Goal: Task Accomplishment & Management: Use online tool/utility

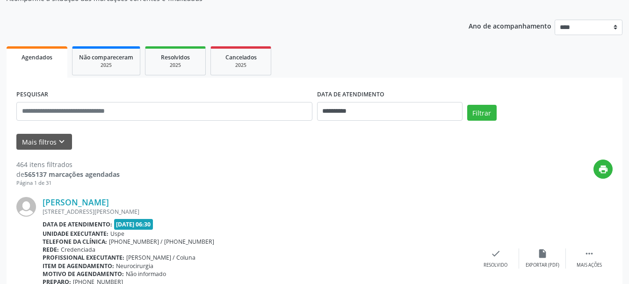
scroll to position [47, 0]
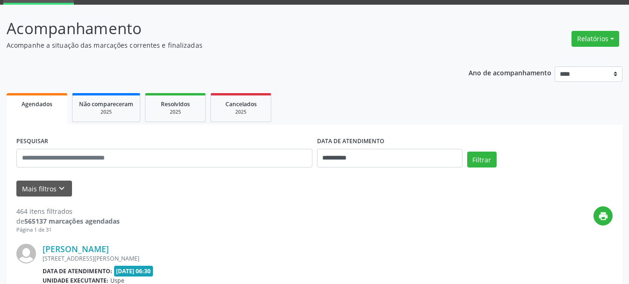
click at [35, 116] on link "Agendados" at bounding box center [37, 108] width 61 height 31
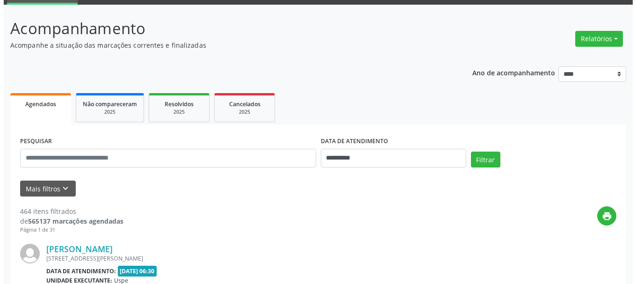
scroll to position [5, 0]
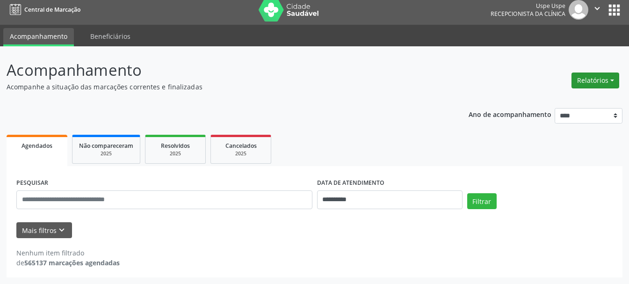
click at [608, 84] on button "Relatórios" at bounding box center [596, 81] width 48 height 16
click at [591, 104] on link "Agendamentos" at bounding box center [568, 100] width 101 height 13
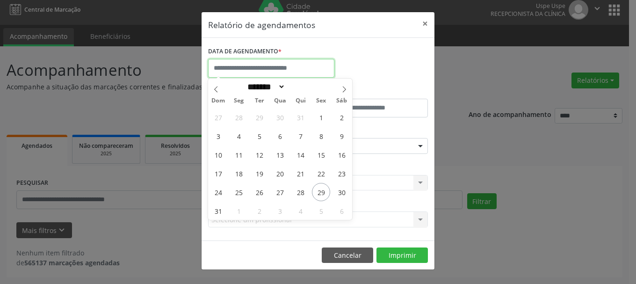
click at [282, 73] on input "text" at bounding box center [271, 68] width 126 height 19
click at [321, 192] on span "29" at bounding box center [321, 192] width 18 height 18
type input "**********"
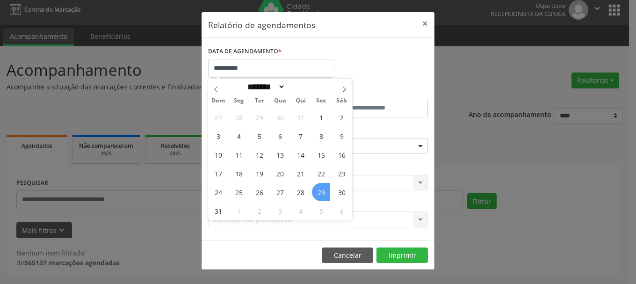
click at [319, 196] on span "29" at bounding box center [321, 192] width 18 height 18
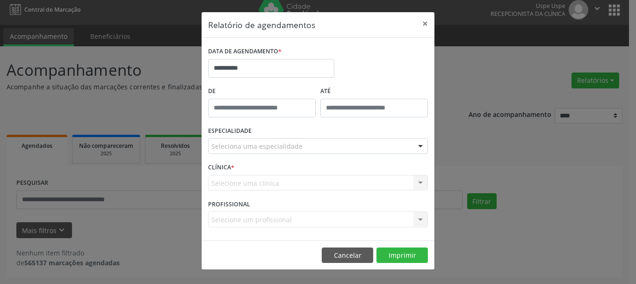
click at [423, 146] on div at bounding box center [421, 147] width 14 height 16
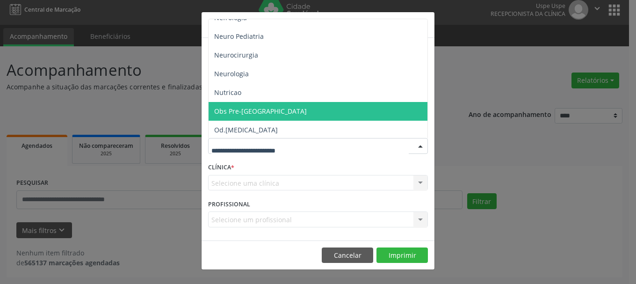
scroll to position [778, 0]
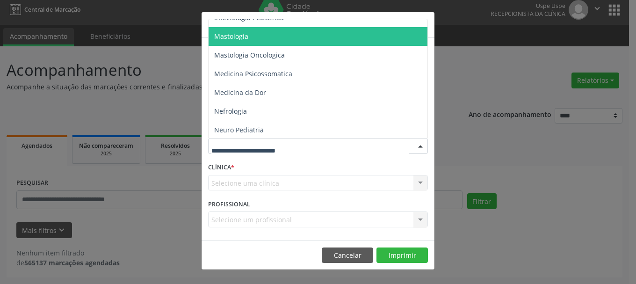
click at [283, 40] on span "Mastologia" at bounding box center [319, 36] width 220 height 19
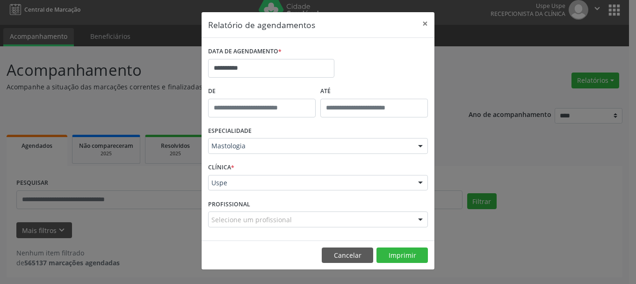
click at [347, 223] on div "Selecione um profissional" at bounding box center [318, 220] width 220 height 16
type input "*******"
click at [405, 256] on button "Imprimir" at bounding box center [402, 256] width 51 height 16
